Goal: Find specific page/section: Find specific page/section

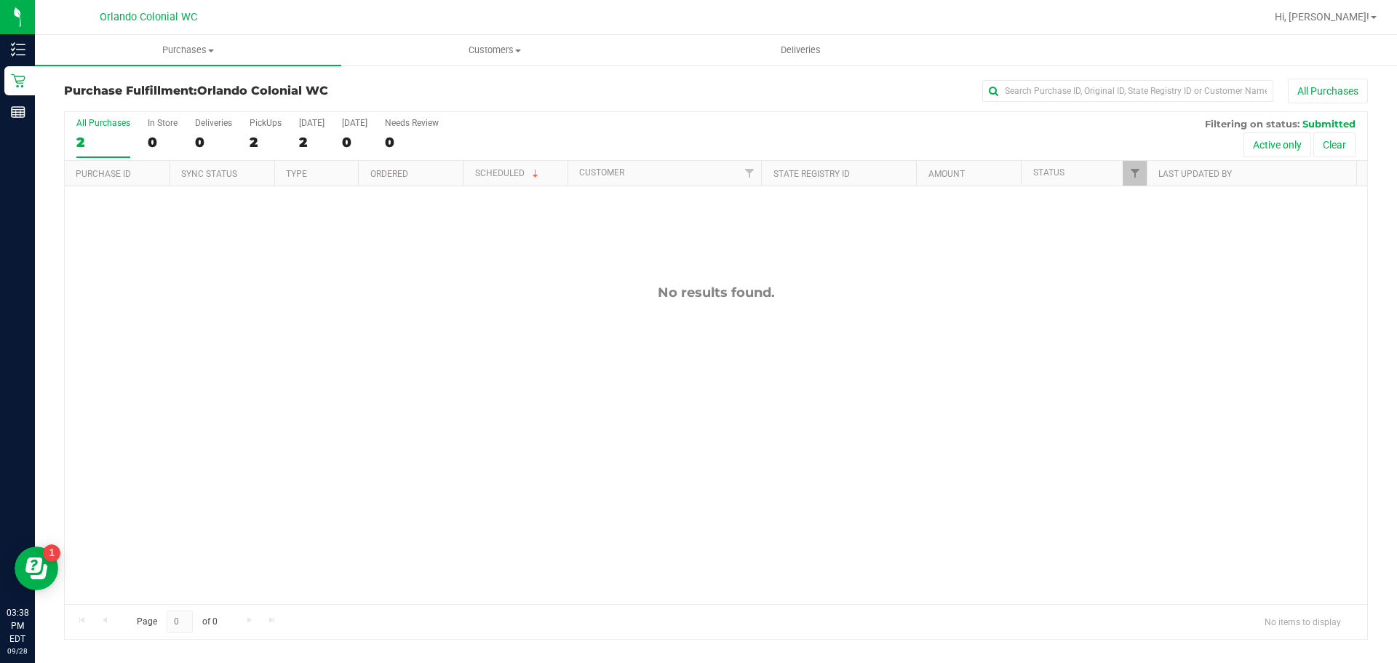
drag, startPoint x: 605, startPoint y: 259, endPoint x: 490, endPoint y: 211, distance: 125.2
click at [605, 259] on div "No results found." at bounding box center [716, 444] width 1302 height 516
click at [179, 45] on span "Purchases" at bounding box center [188, 50] width 306 height 13
click at [105, 97] on li "Fulfillment" at bounding box center [188, 105] width 306 height 17
drag, startPoint x: 602, startPoint y: 264, endPoint x: 788, endPoint y: 356, distance: 206.9
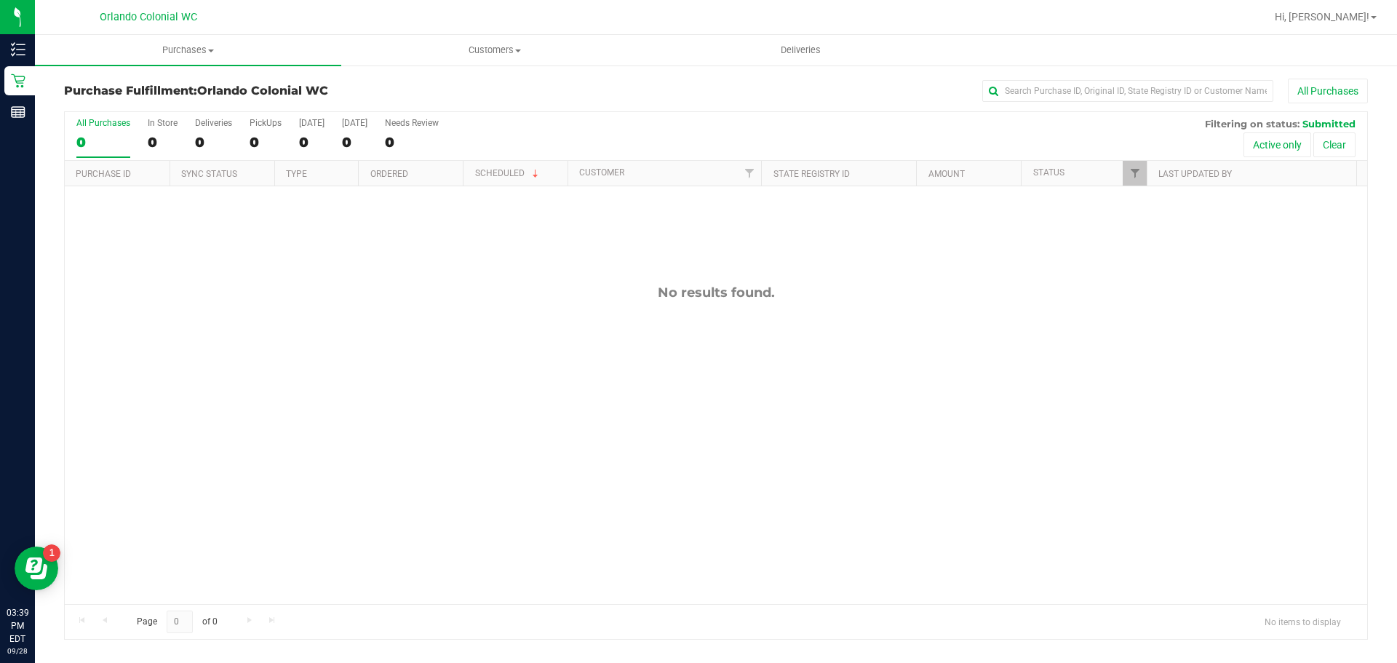
click at [788, 356] on div "No results found." at bounding box center [716, 444] width 1302 height 516
click at [791, 357] on div "No results found." at bounding box center [716, 444] width 1302 height 516
click at [838, 356] on div "No results found." at bounding box center [716, 444] width 1302 height 516
click at [178, 44] on span "Purchases" at bounding box center [188, 50] width 306 height 13
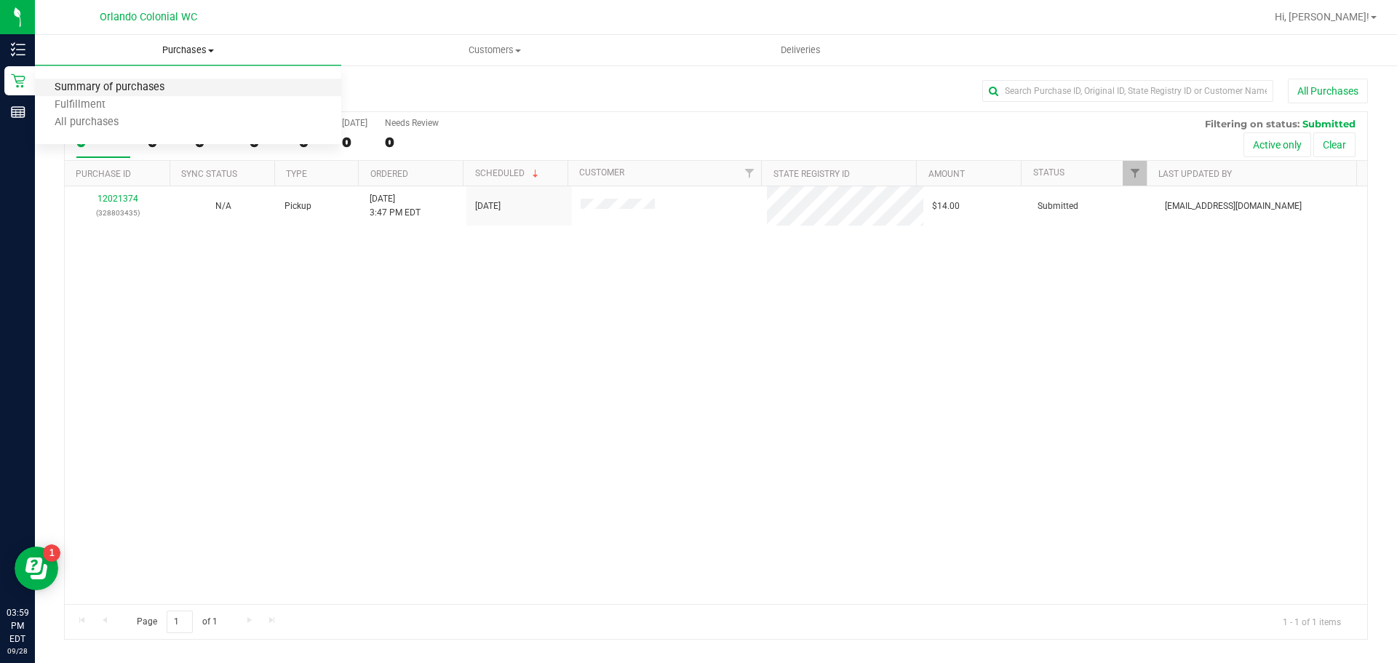
click at [132, 91] on span "Summary of purchases" at bounding box center [109, 87] width 149 height 12
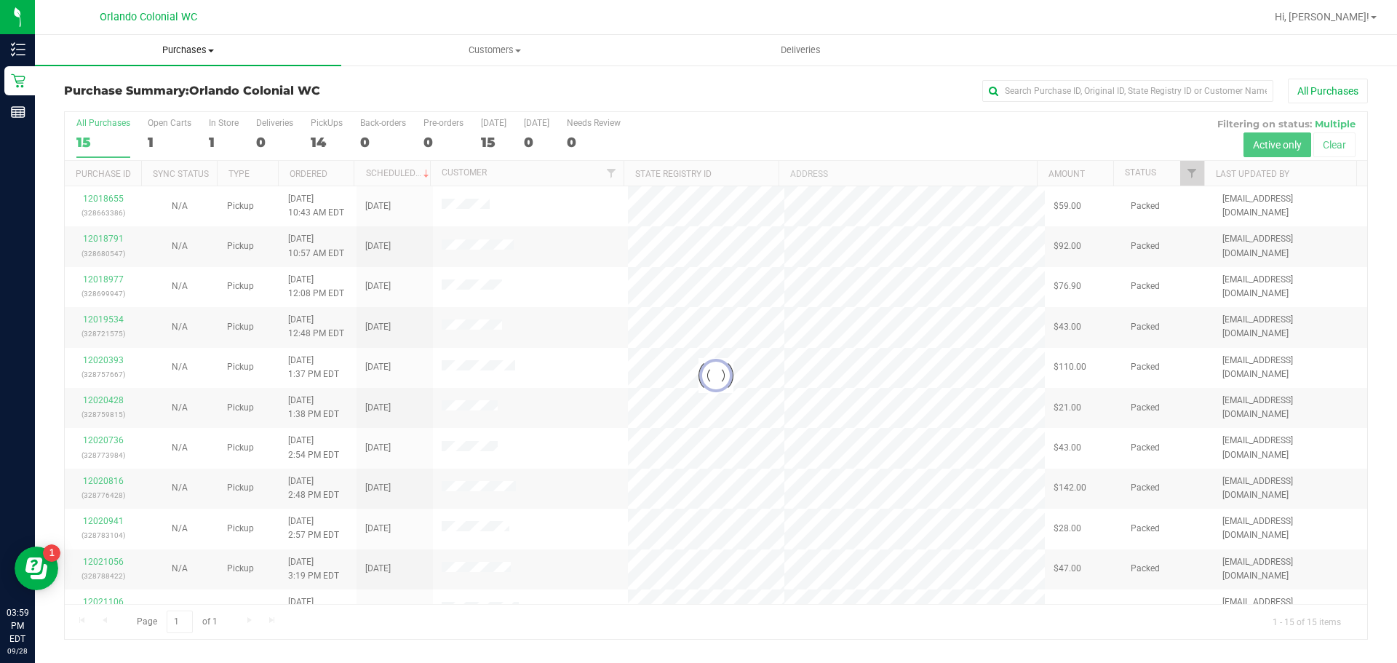
click at [195, 50] on span "Purchases" at bounding box center [188, 50] width 306 height 13
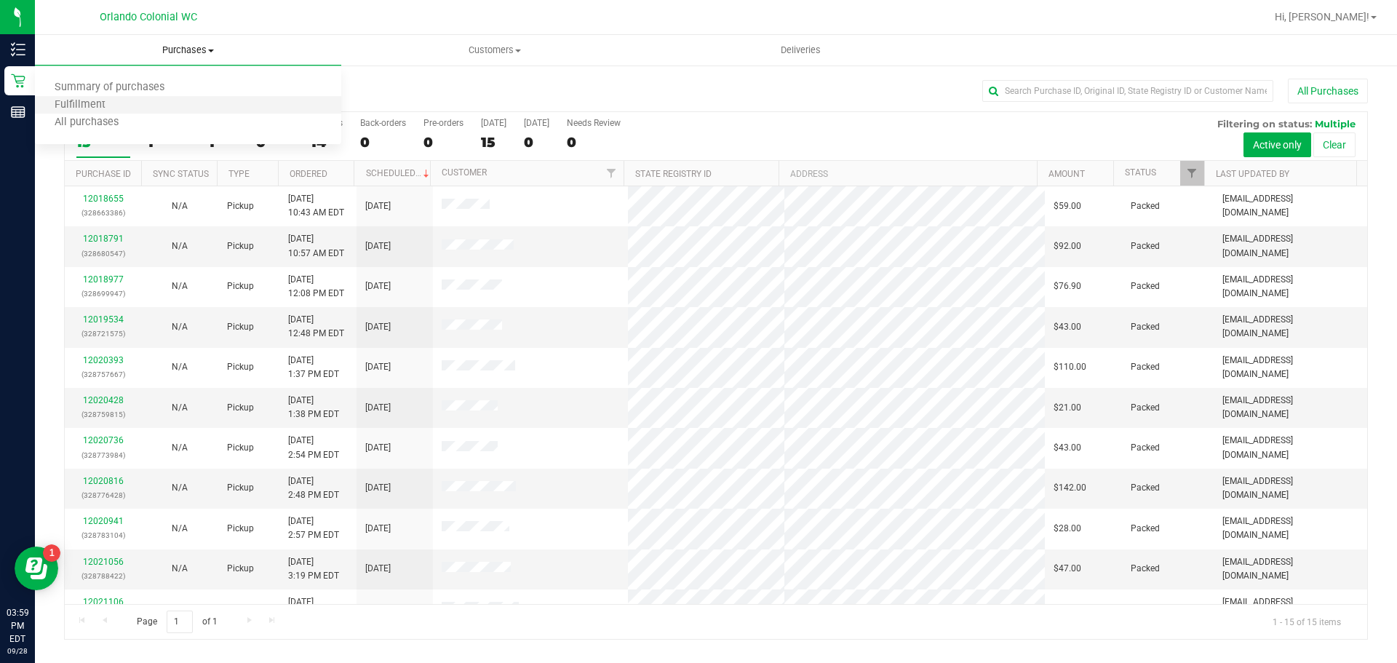
click at [127, 101] on li "Fulfillment" at bounding box center [188, 105] width 306 height 17
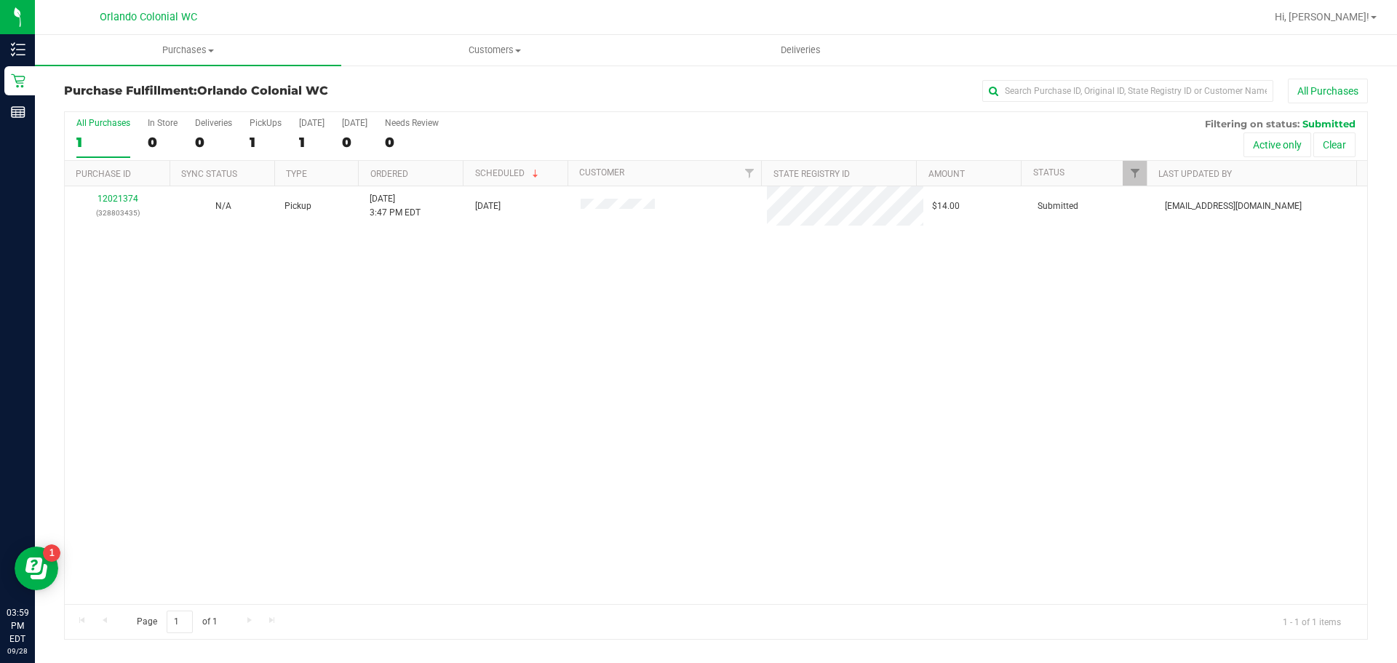
click at [336, 313] on div "12021374 (328803435) N/A Pickup [DATE] 3:47 PM EDT 9/28/2025 $14.00 Submitted […" at bounding box center [716, 395] width 1302 height 418
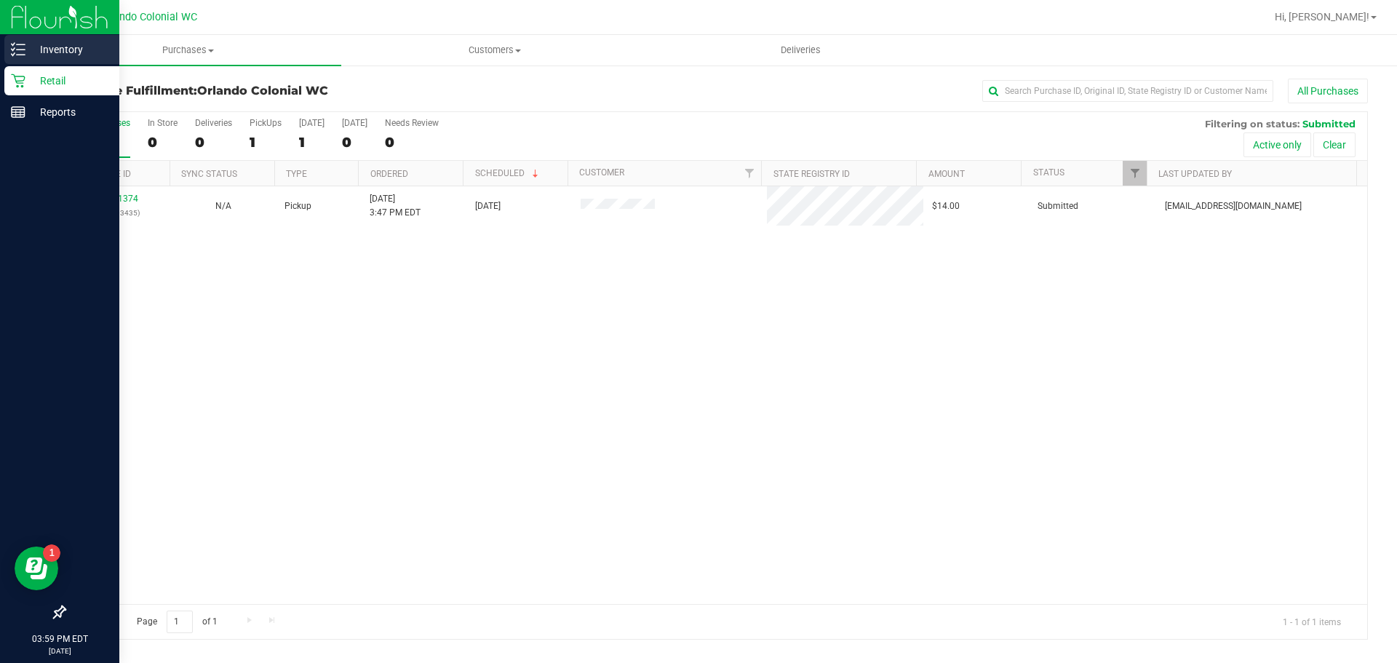
click at [29, 52] on p "Inventory" at bounding box center [68, 49] width 87 height 17
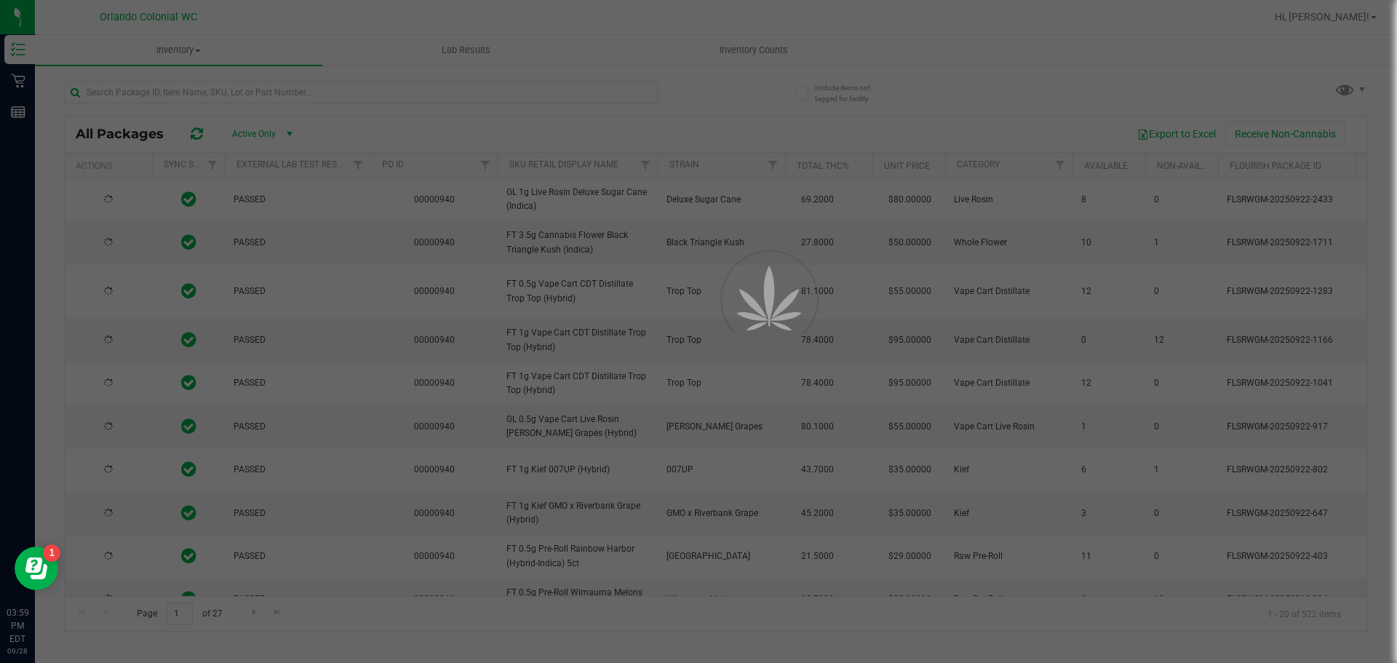
click at [213, 95] on div at bounding box center [698, 331] width 1397 height 663
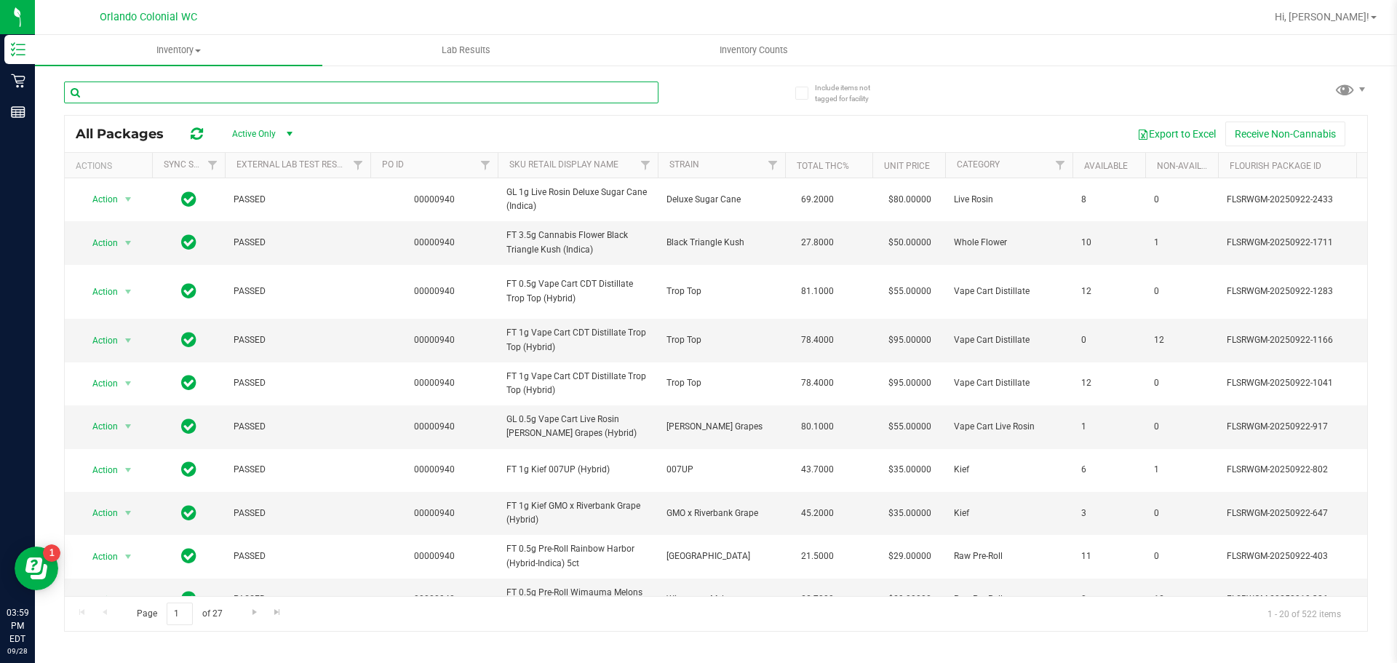
click at [285, 88] on input "text" at bounding box center [361, 92] width 594 height 22
type input "jupiter"
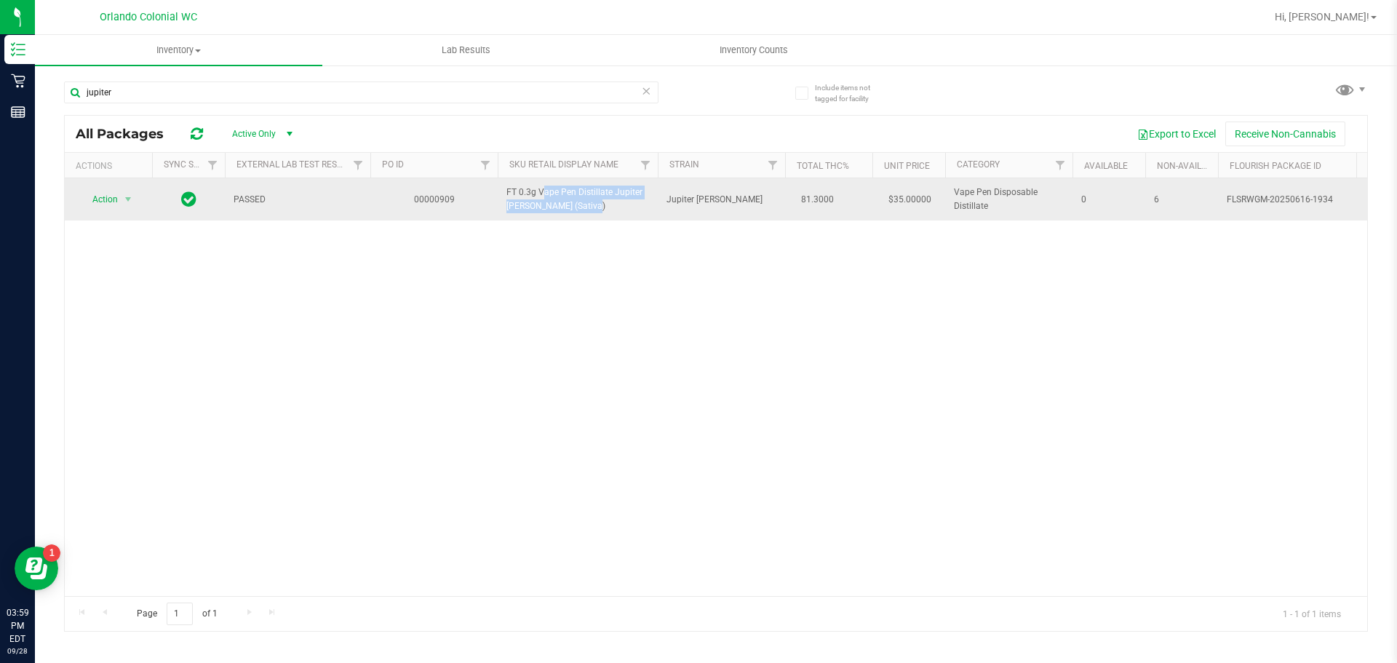
drag, startPoint x: 565, startPoint y: 207, endPoint x: 498, endPoint y: 189, distance: 69.2
click at [498, 189] on td "FT 0.3g Vape Pen Distillate Jupiter [PERSON_NAME] (Sativa)" at bounding box center [578, 199] width 160 height 42
copy span "FT 0.3g Vape Pen Distillate Jupiter [PERSON_NAME] (Sativa)"
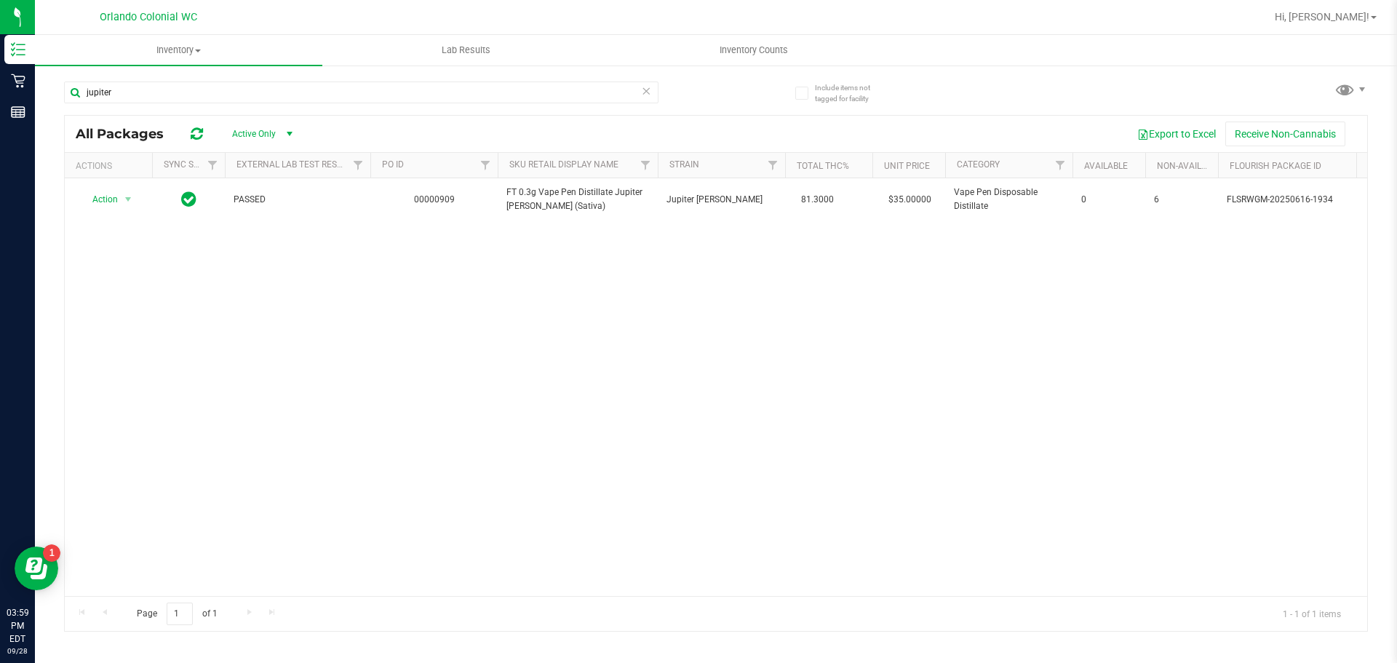
click at [524, 250] on div "Action Action Global inventory Package audit log Print package label Print prod…" at bounding box center [716, 387] width 1302 height 418
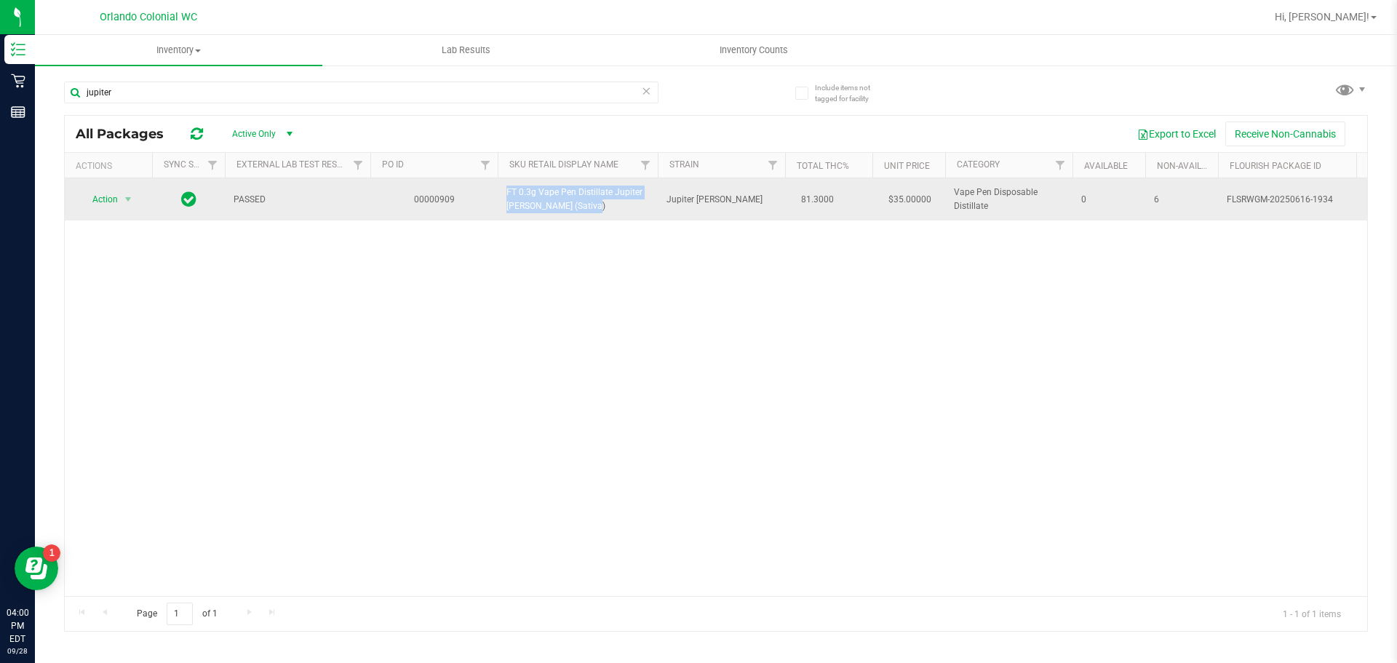
drag, startPoint x: 559, startPoint y: 207, endPoint x: 492, endPoint y: 186, distance: 70.4
click at [492, 186] on tr "Action Action Global inventory Package audit log Print package label Print prod…" at bounding box center [1345, 199] width 2561 height 42
copy tr "FT 0.3g Vape Pen Distillate Jupiter [PERSON_NAME] (Sativa)"
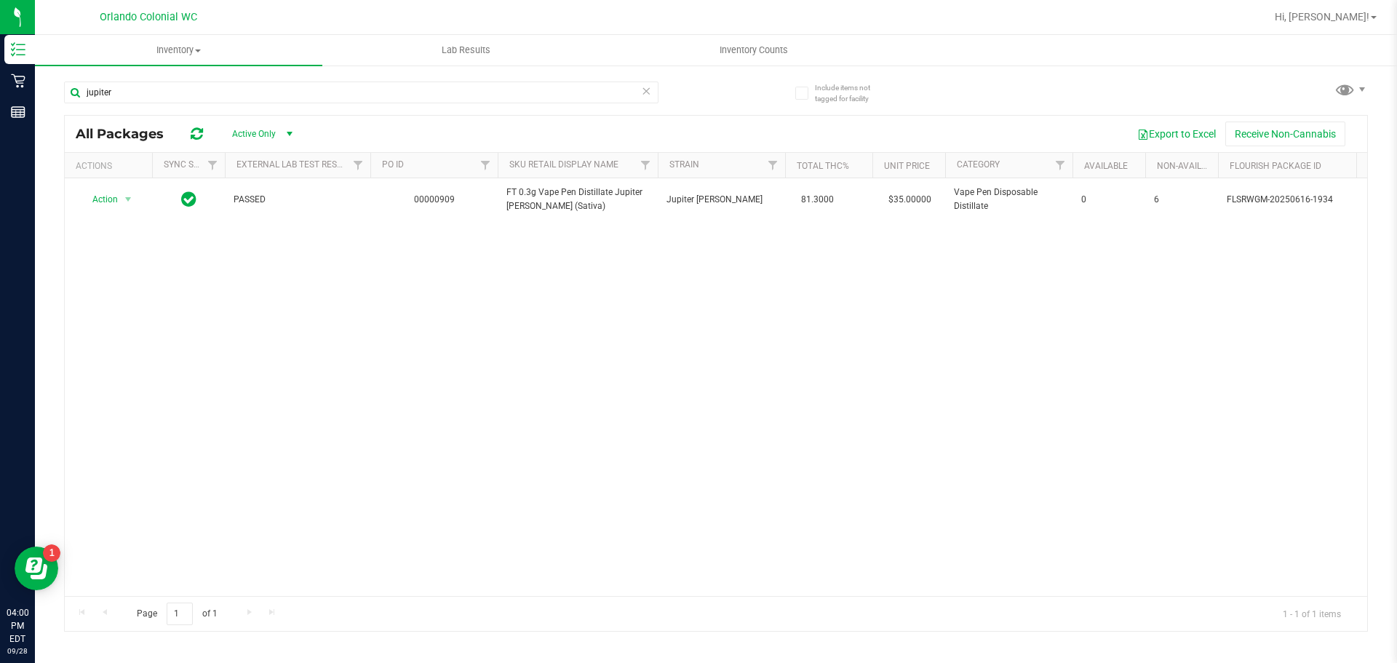
click at [716, 284] on div "Action Action Global inventory Package audit log Print package label Print prod…" at bounding box center [716, 387] width 1302 height 418
drag, startPoint x: 679, startPoint y: 596, endPoint x: 710, endPoint y: 597, distance: 30.6
click at [710, 597] on div "Page 1 of 1 1 - 1 of 1 items" at bounding box center [716, 613] width 1302 height 35
click at [454, 345] on div "Action Action Global inventory Package audit log Print package label Print prod…" at bounding box center [716, 387] width 1302 height 418
